Goal: Task Accomplishment & Management: Use online tool/utility

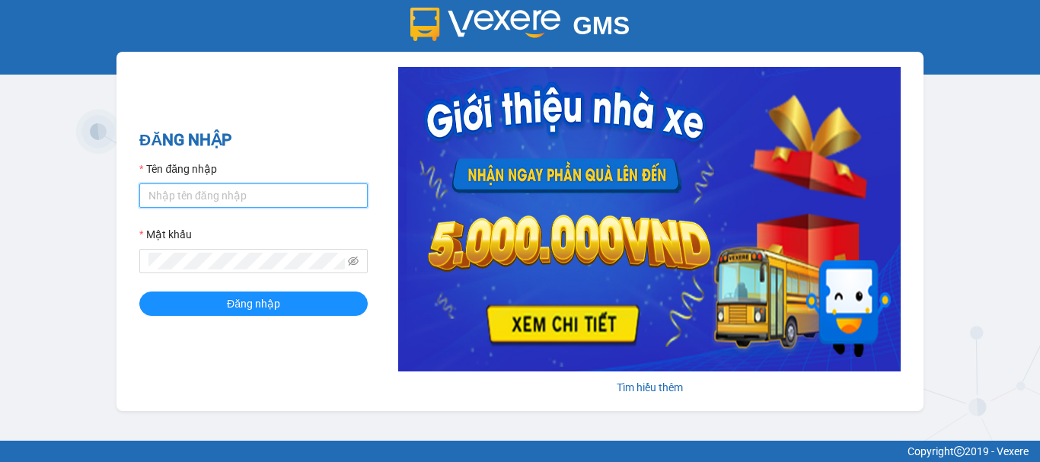
drag, startPoint x: 0, startPoint y: 0, endPoint x: 222, endPoint y: 193, distance: 294.1
click at [222, 193] on input "Tên đăng nhập" at bounding box center [253, 196] width 228 height 24
type input "giang0395868942.vinhquang"
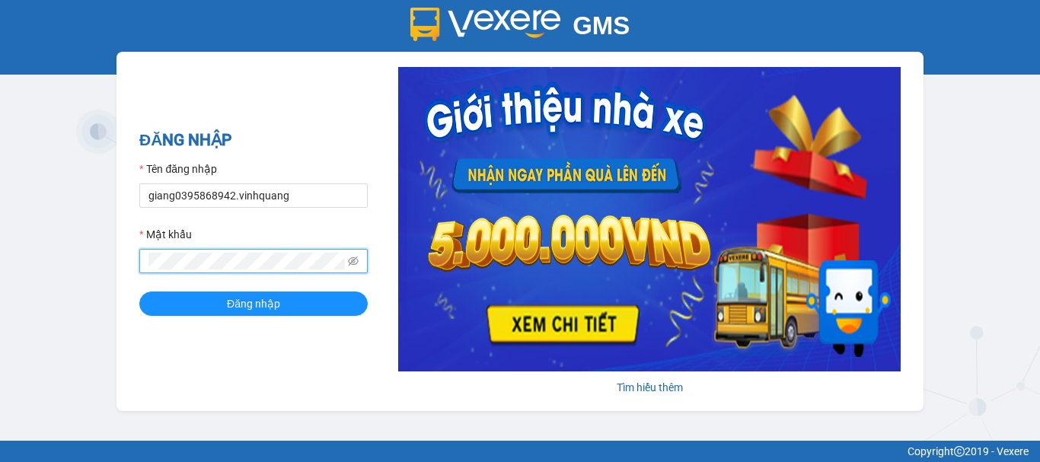
click at [61, 34] on div "GMS" at bounding box center [520, 25] width 1032 height 34
click at [353, 256] on icon "eye-invisible" at bounding box center [353, 261] width 11 height 11
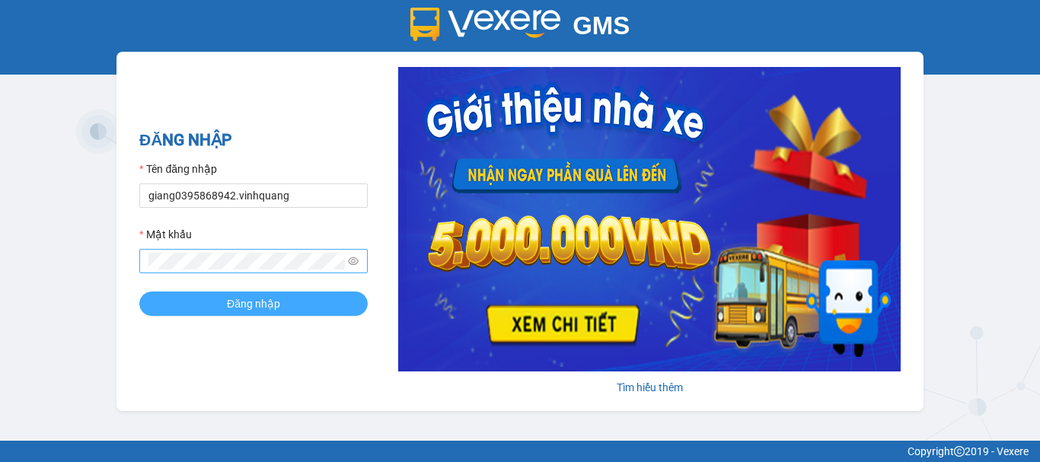
click at [260, 297] on span "Đăng nhập" at bounding box center [253, 303] width 53 height 17
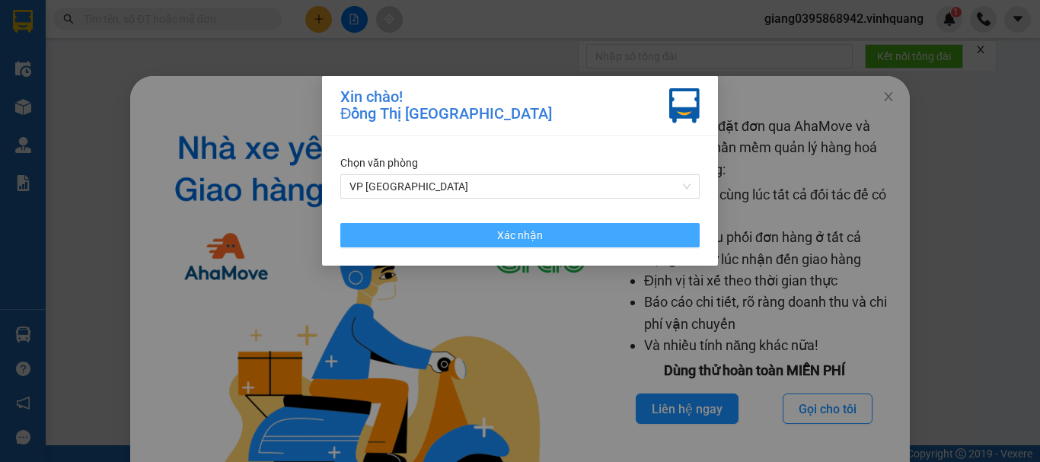
click at [539, 239] on span "Xác nhận" at bounding box center [520, 235] width 46 height 17
